Goal: Task Accomplishment & Management: Manage account settings

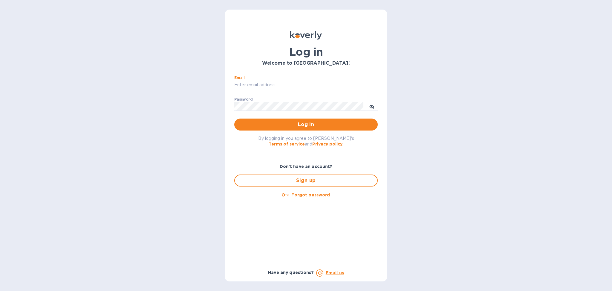
click at [257, 82] on input "Email" at bounding box center [306, 84] width 144 height 9
type input "alexis@lookoutgl.com"
click at [297, 126] on span "Log in" at bounding box center [306, 124] width 134 height 7
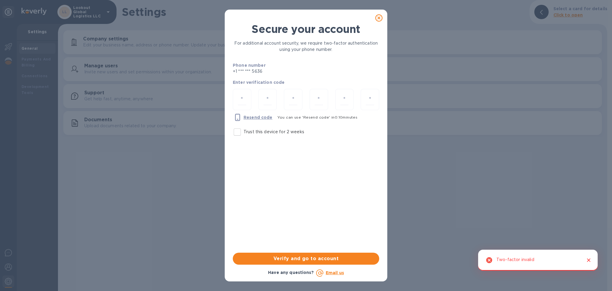
click at [248, 132] on p "Trust this device for 2 weeks" at bounding box center [274, 132] width 61 height 6
click at [244, 132] on input "Trust this device for 2 weeks" at bounding box center [237, 132] width 13 height 13
checkbox input "true"
click at [242, 92] on div at bounding box center [242, 99] width 19 height 21
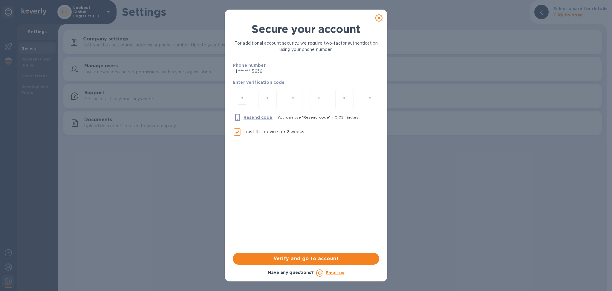
type input "9"
type input "6"
type input "8"
type input "3"
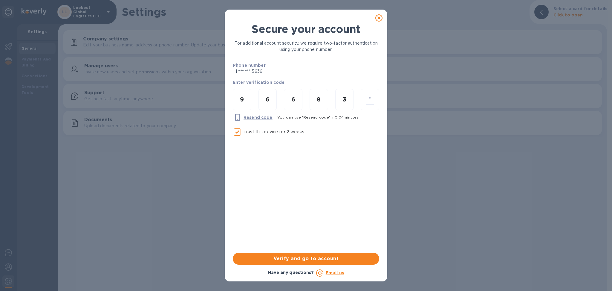
type input "6"
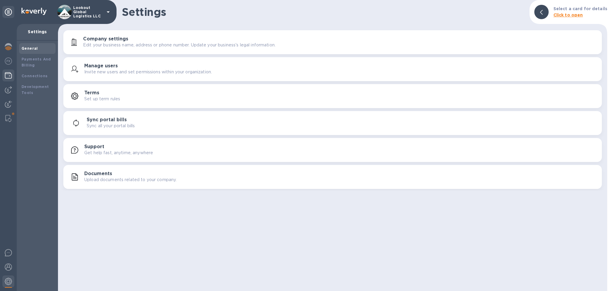
click at [7, 79] on img at bounding box center [8, 75] width 7 height 7
